Goal: Complete application form: Complete application form

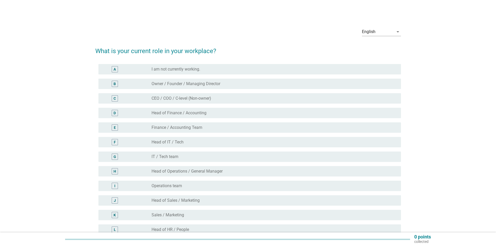
click at [114, 129] on div "E" at bounding box center [115, 127] width 2 height 5
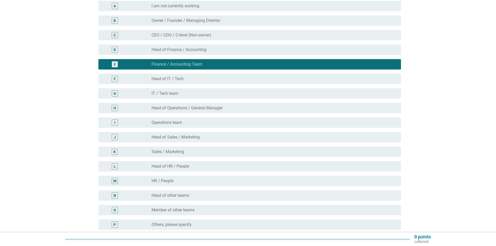
scroll to position [115, 0]
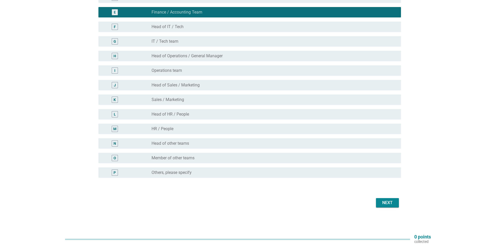
click at [389, 202] on div "Next" at bounding box center [387, 203] width 15 height 6
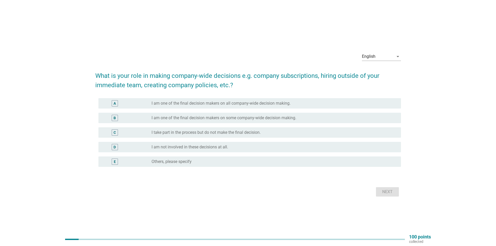
click at [116, 133] on div "C" at bounding box center [115, 133] width 6 height 6
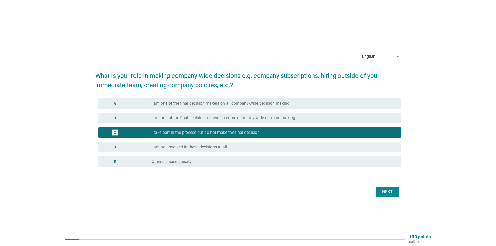
click at [385, 192] on div "Next" at bounding box center [387, 192] width 15 height 6
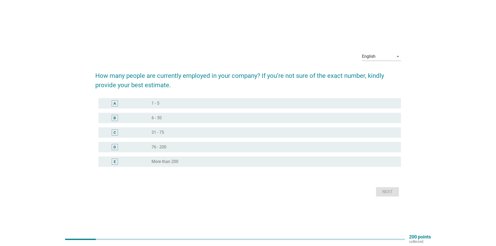
click at [115, 105] on div "A" at bounding box center [115, 103] width 2 height 5
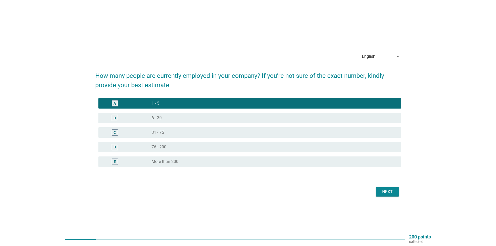
click at [391, 195] on div "Next" at bounding box center [387, 192] width 15 height 6
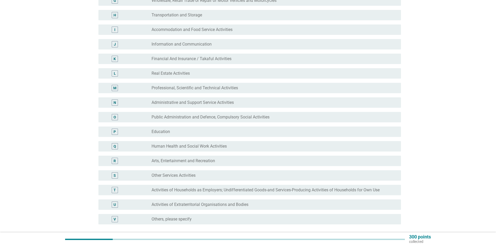
scroll to position [182, 0]
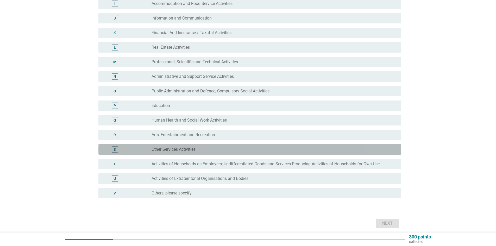
click at [114, 149] on div "S" at bounding box center [115, 149] width 2 height 5
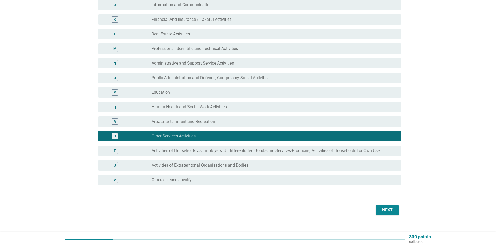
scroll to position [203, 0]
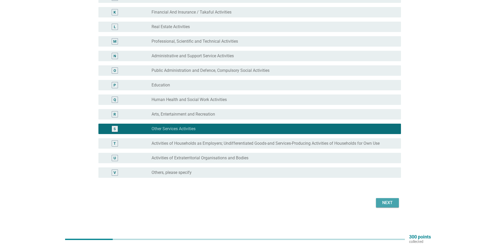
click at [390, 202] on div "Next" at bounding box center [387, 203] width 15 height 6
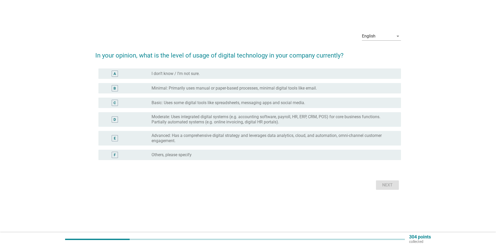
scroll to position [0, 0]
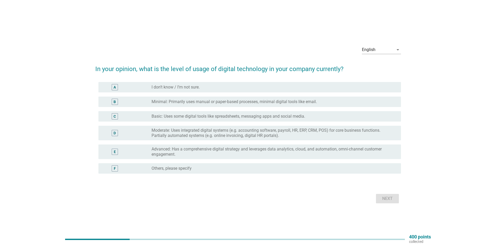
click at [115, 134] on div "D" at bounding box center [115, 132] width 2 height 5
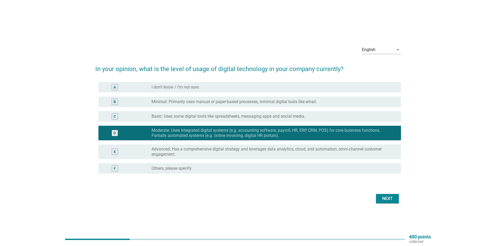
click at [393, 201] on div "Next" at bounding box center [387, 199] width 15 height 6
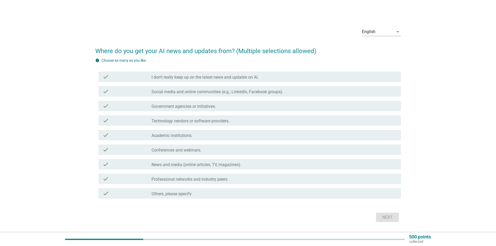
click at [179, 76] on label "I don’t really keep up on the latest news and updates on AI." at bounding box center [205, 77] width 107 height 5
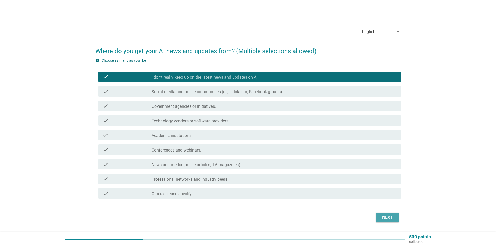
click at [391, 219] on div "Next" at bounding box center [387, 217] width 15 height 6
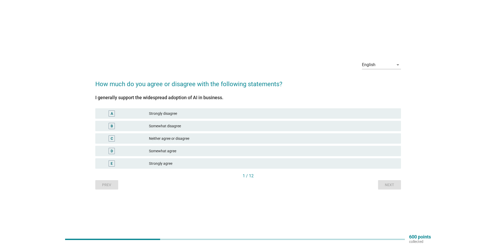
click at [171, 115] on div "Strongly disagree" at bounding box center [273, 113] width 248 height 6
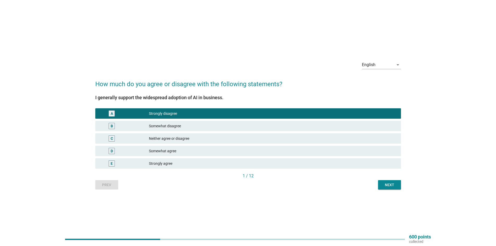
click at [389, 185] on div "Next" at bounding box center [390, 184] width 15 height 5
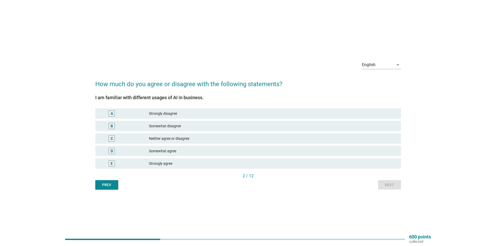
click at [179, 141] on div "Neither agree or disagree" at bounding box center [273, 139] width 248 height 6
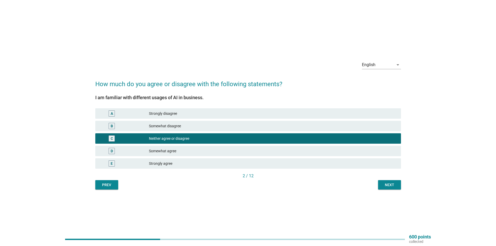
click at [393, 188] on div "Next" at bounding box center [390, 184] width 15 height 5
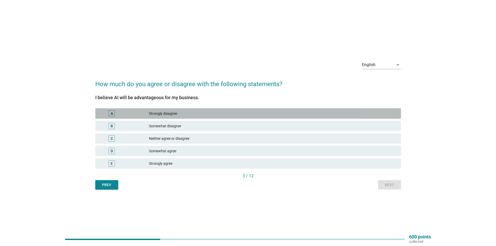
click at [176, 112] on div "Strongly disagree" at bounding box center [273, 113] width 248 height 6
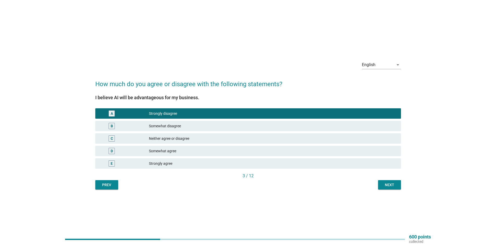
click at [391, 183] on div "Next" at bounding box center [390, 184] width 15 height 5
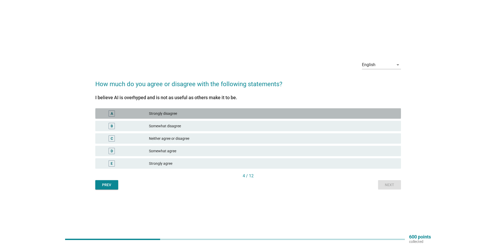
click at [161, 113] on div "Strongly disagree" at bounding box center [273, 113] width 248 height 6
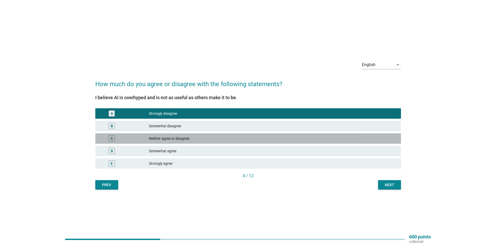
click at [172, 139] on div "Neither agree or disagree" at bounding box center [273, 139] width 248 height 6
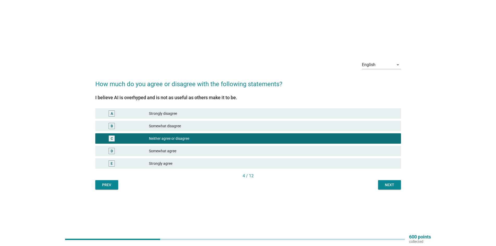
click at [392, 187] on div "Next" at bounding box center [390, 184] width 15 height 5
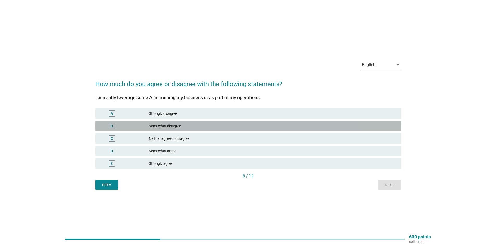
click at [182, 127] on div "Somewhat disagree" at bounding box center [273, 126] width 248 height 6
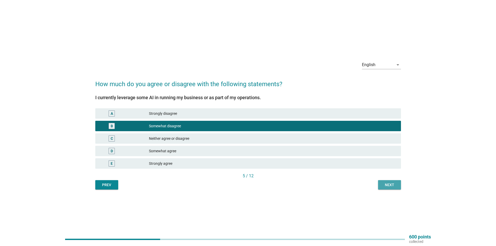
click at [391, 189] on button "Next" at bounding box center [389, 184] width 23 height 9
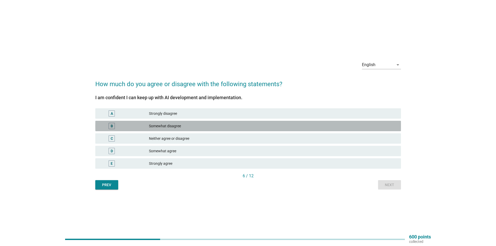
click at [166, 125] on div "Somewhat disagree" at bounding box center [273, 126] width 248 height 6
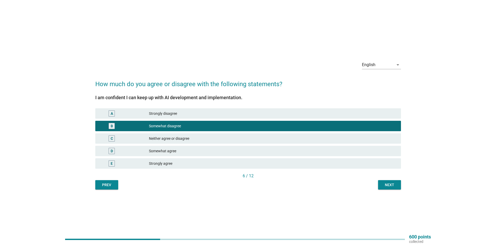
click at [386, 186] on div "Next" at bounding box center [390, 184] width 15 height 5
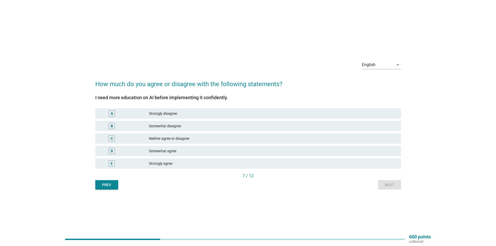
click at [112, 186] on div "Prev" at bounding box center [107, 184] width 15 height 5
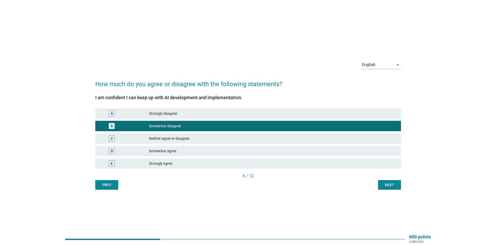
click at [113, 183] on div "Prev" at bounding box center [107, 184] width 15 height 5
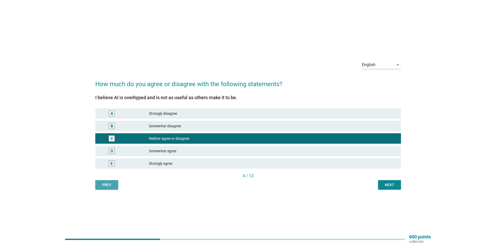
click at [113, 183] on div "Prev" at bounding box center [107, 184] width 15 height 5
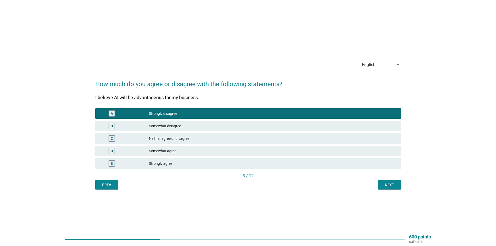
click at [113, 183] on div "Prev" at bounding box center [107, 184] width 15 height 5
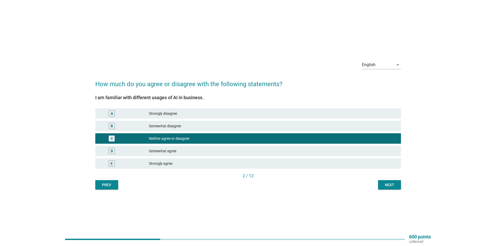
click at [113, 183] on div "Prev" at bounding box center [107, 184] width 15 height 5
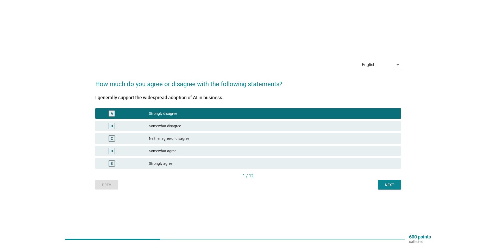
click at [113, 183] on div "Prev Next" at bounding box center [248, 184] width 306 height 9
click at [158, 163] on div "Strongly agree" at bounding box center [273, 164] width 248 height 6
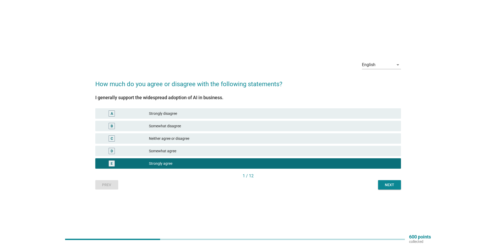
drag, startPoint x: 396, startPoint y: 188, endPoint x: 388, endPoint y: 187, distance: 7.9
click at [396, 188] on button "Next" at bounding box center [389, 184] width 23 height 9
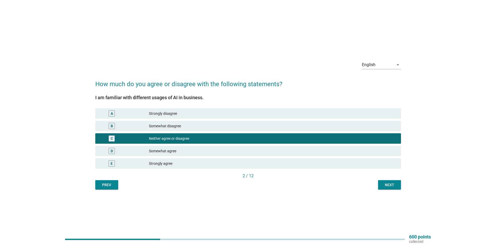
click at [202, 161] on div "Strongly agree" at bounding box center [273, 164] width 248 height 6
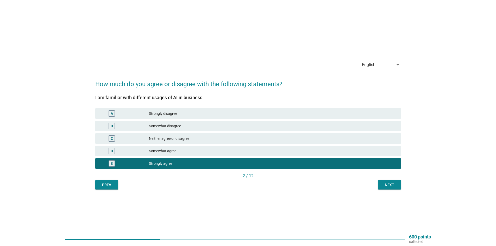
click at [174, 140] on div "Neither agree or disagree" at bounding box center [273, 139] width 248 height 6
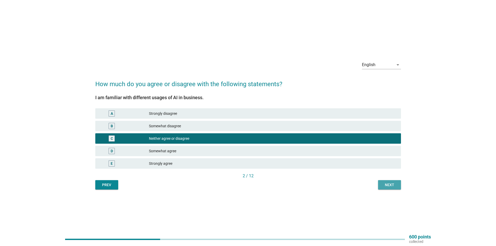
click at [387, 187] on div "Next" at bounding box center [390, 184] width 15 height 5
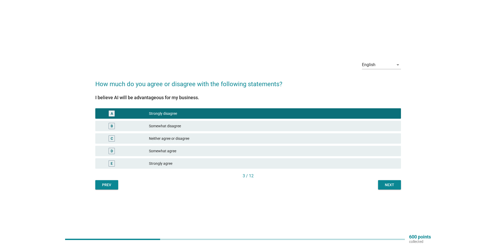
click at [183, 162] on div "Strongly agree" at bounding box center [273, 164] width 248 height 6
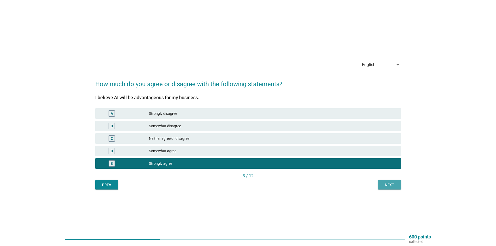
click at [393, 189] on button "Next" at bounding box center [389, 184] width 23 height 9
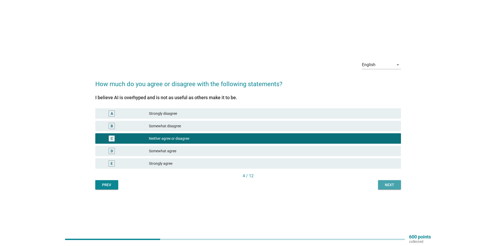
click at [385, 182] on div "Next" at bounding box center [390, 184] width 15 height 5
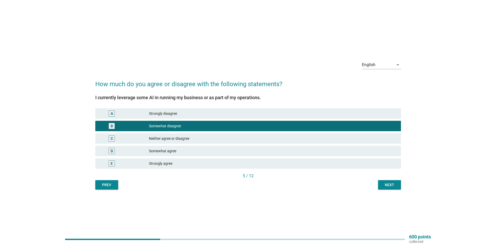
click at [388, 186] on div "Next" at bounding box center [390, 184] width 15 height 5
click at [384, 184] on div "Next" at bounding box center [390, 184] width 15 height 5
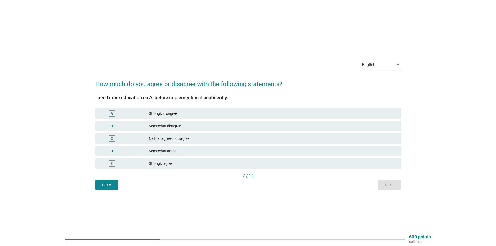
click at [186, 153] on div "Somewhat agree" at bounding box center [273, 151] width 248 height 6
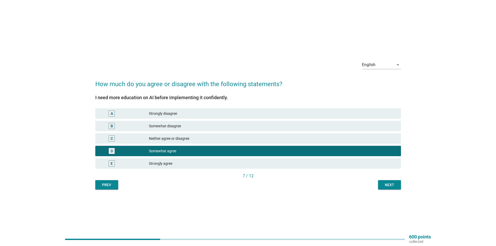
click at [397, 186] on div "Next" at bounding box center [390, 184] width 15 height 5
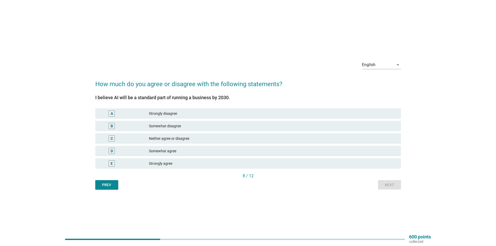
click at [216, 152] on div "Somewhat agree" at bounding box center [273, 151] width 248 height 6
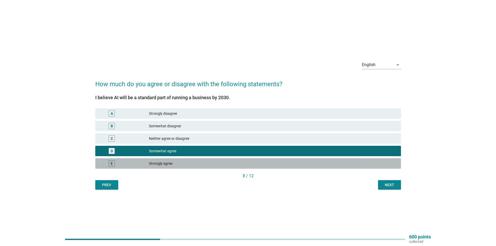
click at [203, 164] on div "Strongly agree" at bounding box center [273, 164] width 248 height 6
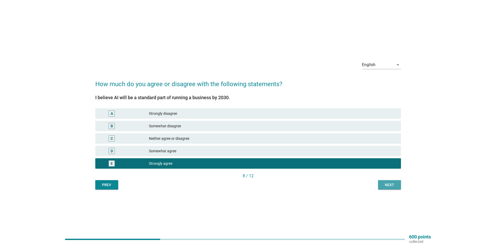
click at [388, 188] on button "Next" at bounding box center [389, 184] width 23 height 9
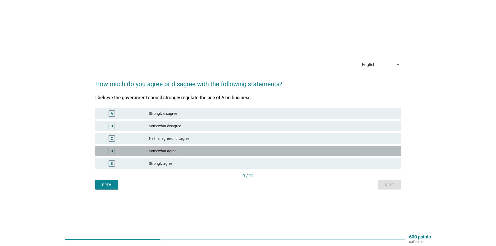
click at [204, 155] on div "D Somewhat agree" at bounding box center [248, 151] width 306 height 10
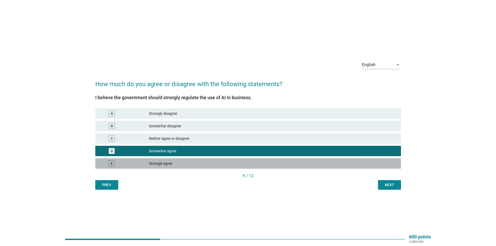
click at [204, 160] on div "E Strongly agree" at bounding box center [248, 163] width 306 height 10
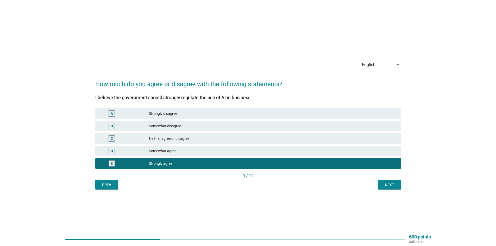
click at [394, 187] on div "Next" at bounding box center [390, 184] width 15 height 5
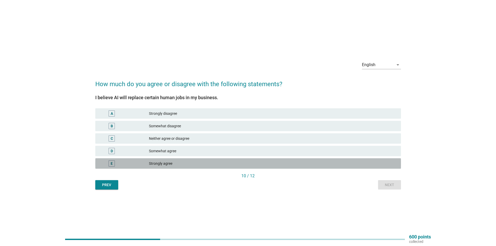
click at [242, 164] on div "Strongly agree" at bounding box center [273, 164] width 248 height 6
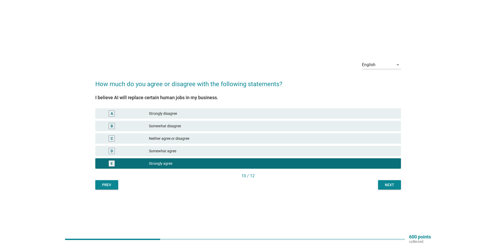
click at [395, 185] on div "Next" at bounding box center [390, 184] width 15 height 5
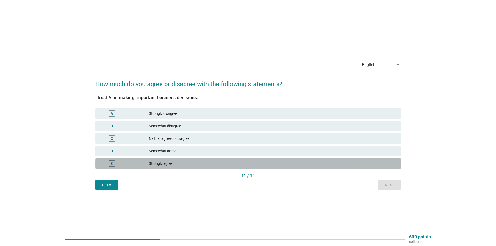
click at [221, 164] on div "Strongly agree" at bounding box center [273, 164] width 248 height 6
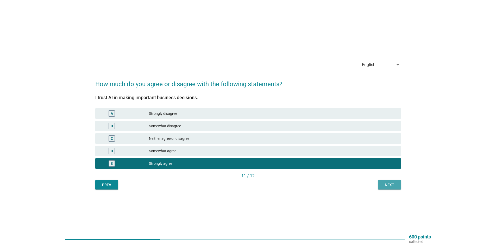
click at [394, 185] on div "Next" at bounding box center [390, 184] width 15 height 5
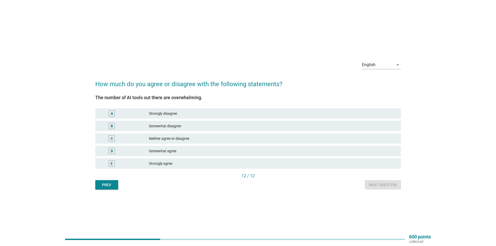
click at [190, 159] on div "E Strongly agree" at bounding box center [248, 163] width 306 height 10
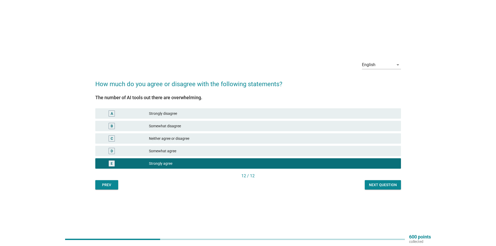
click at [383, 186] on div "Next question" at bounding box center [383, 184] width 28 height 5
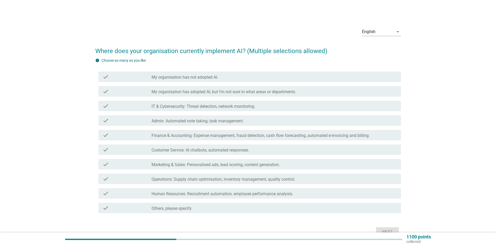
click at [229, 91] on label "My organisation has adopted AI, but I'm not sure in what areas or departments." at bounding box center [224, 91] width 145 height 5
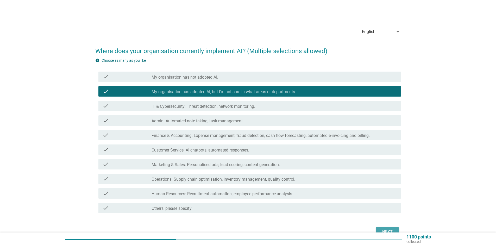
click at [385, 231] on div "Next" at bounding box center [387, 232] width 15 height 6
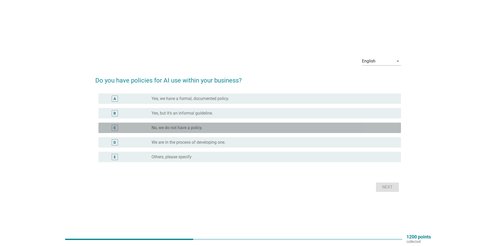
click at [205, 127] on div "radio_button_unchecked No, we do not have a policy." at bounding box center [272, 127] width 241 height 5
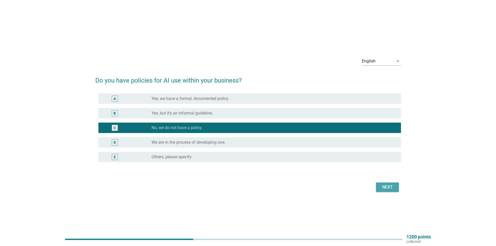
click at [389, 187] on div "Next" at bounding box center [387, 187] width 15 height 6
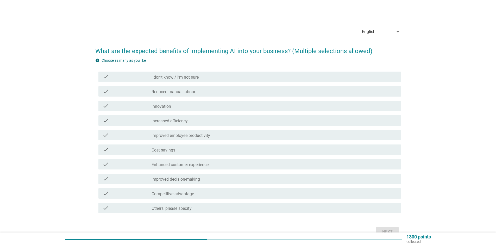
click at [195, 90] on div "check_box_outline_blank Reduced manual labour" at bounding box center [274, 91] width 245 height 6
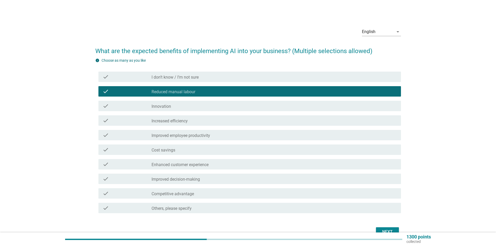
click at [222, 151] on div "check_box_outline_blank Cost savings" at bounding box center [274, 150] width 245 height 6
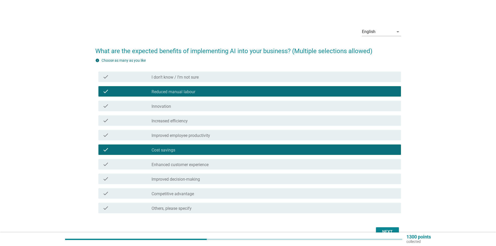
click at [258, 194] on div "check_box_outline_blank Competitive advantage" at bounding box center [274, 193] width 245 height 6
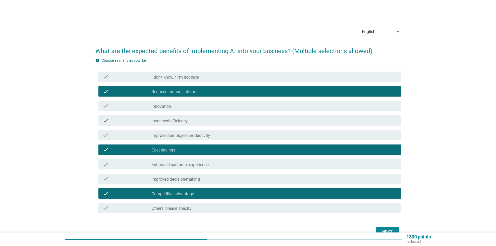
click at [384, 228] on button "Next" at bounding box center [387, 231] width 23 height 9
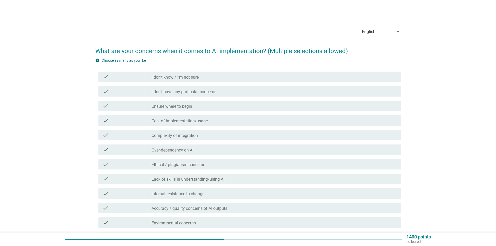
click at [215, 122] on div "check_box_outline_blank Cost of implementation/usage" at bounding box center [274, 121] width 245 height 6
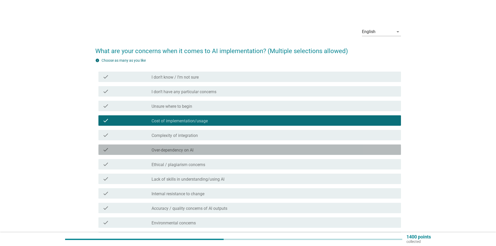
click at [223, 149] on div "check_box_outline_blank Over-dependency on AI" at bounding box center [274, 150] width 245 height 6
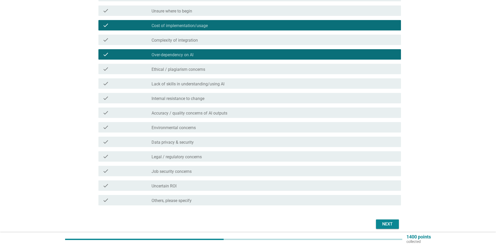
scroll to position [104, 0]
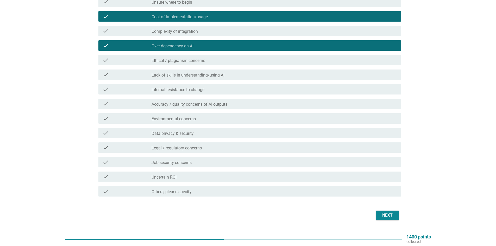
click at [211, 131] on div "check_box_outline_blank Data privacy & security" at bounding box center [274, 133] width 245 height 6
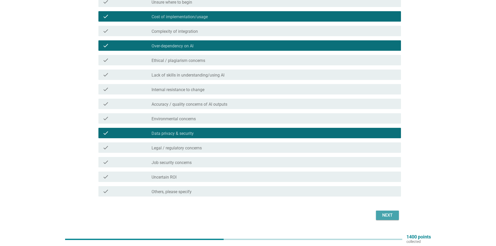
click at [383, 217] on div "Next" at bounding box center [387, 215] width 15 height 6
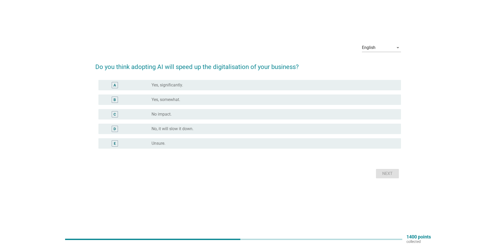
scroll to position [0, 0]
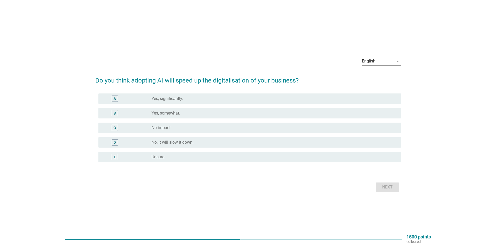
click at [185, 112] on div "radio_button_unchecked Yes, somewhat." at bounding box center [272, 113] width 241 height 5
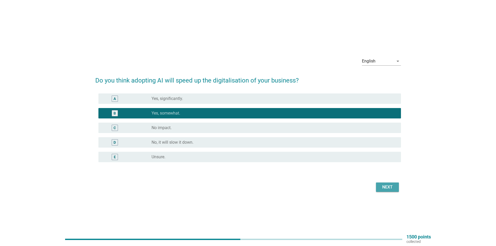
click at [387, 189] on div "Next" at bounding box center [387, 187] width 15 height 6
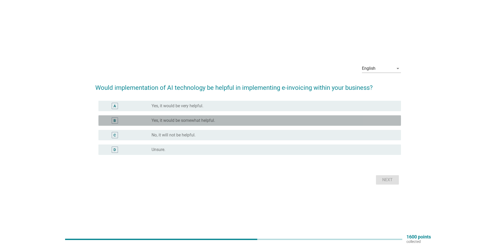
click at [197, 116] on div "B radio_button_unchecked Yes, it would be somewhat helpful." at bounding box center [250, 120] width 303 height 10
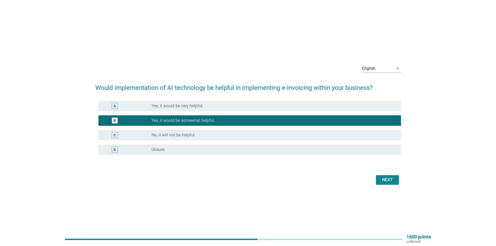
click at [389, 180] on div "Next" at bounding box center [387, 180] width 15 height 6
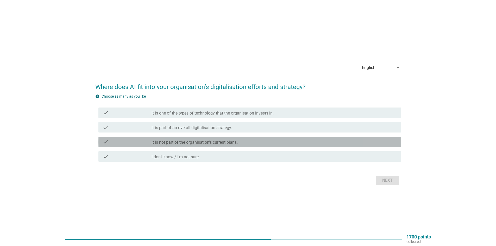
click at [210, 144] on label "It is not part of the organisation’s current plans." at bounding box center [195, 142] width 86 height 5
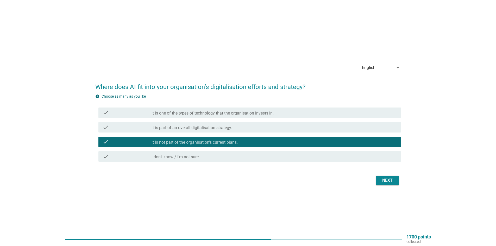
click at [211, 130] on label "It is part of an overall digitalisation strategy." at bounding box center [192, 127] width 81 height 5
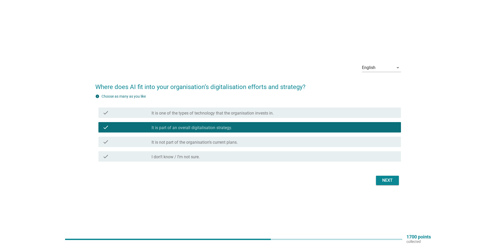
click at [389, 181] on div "Next" at bounding box center [387, 180] width 15 height 6
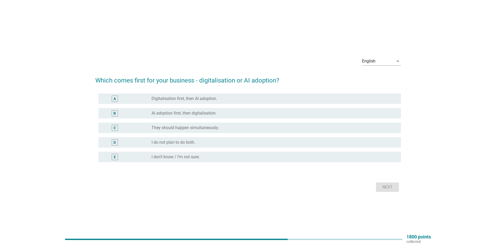
click at [197, 112] on label "AI adoption first, then digitalisation." at bounding box center [184, 113] width 65 height 5
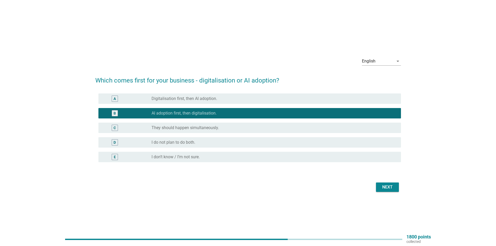
click at [390, 188] on div "Next" at bounding box center [387, 187] width 15 height 6
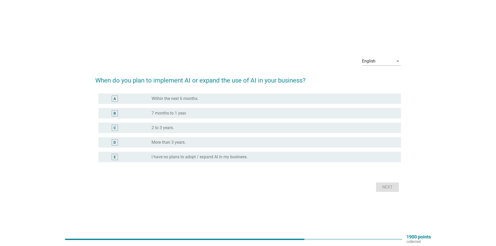
click at [196, 125] on div "radio_button_unchecked 2 to 3 years." at bounding box center [272, 127] width 241 height 5
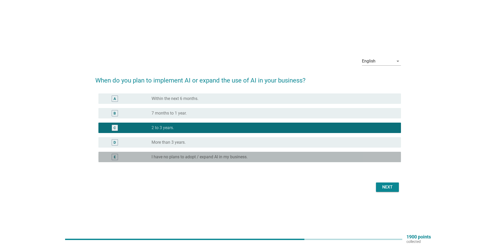
click at [230, 158] on label "I have no plans to adopt / expand AI in my business." at bounding box center [200, 157] width 96 height 5
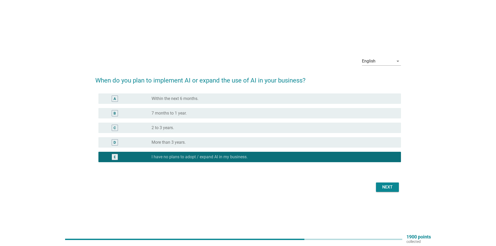
click at [387, 189] on div "Next" at bounding box center [387, 187] width 15 height 6
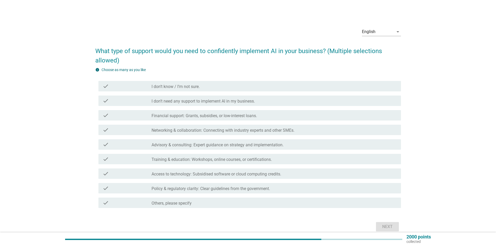
click at [199, 86] on label "I don’t know / I’m not sure." at bounding box center [176, 86] width 48 height 5
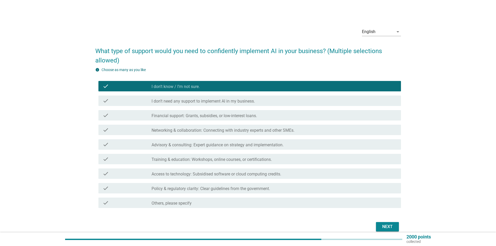
click at [389, 228] on div "Next" at bounding box center [387, 227] width 15 height 6
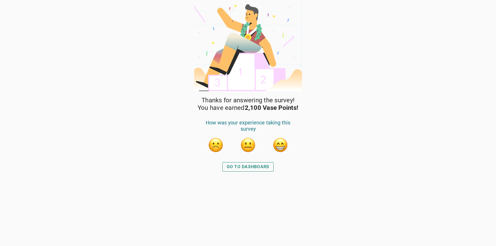
click at [260, 168] on div "GO TO DASHBOARD" at bounding box center [248, 167] width 43 height 6
